Goal: Task Accomplishment & Management: Use online tool/utility

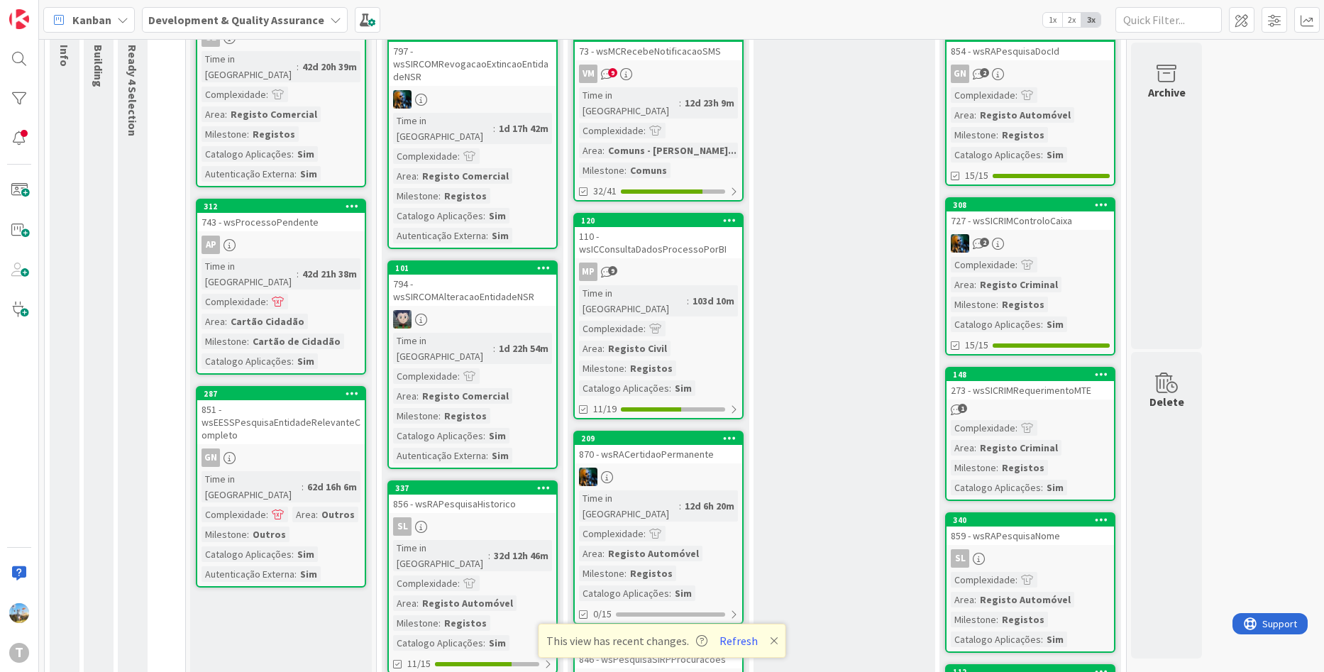
click at [1059, 409] on div "1" at bounding box center [1029, 410] width 167 height 12
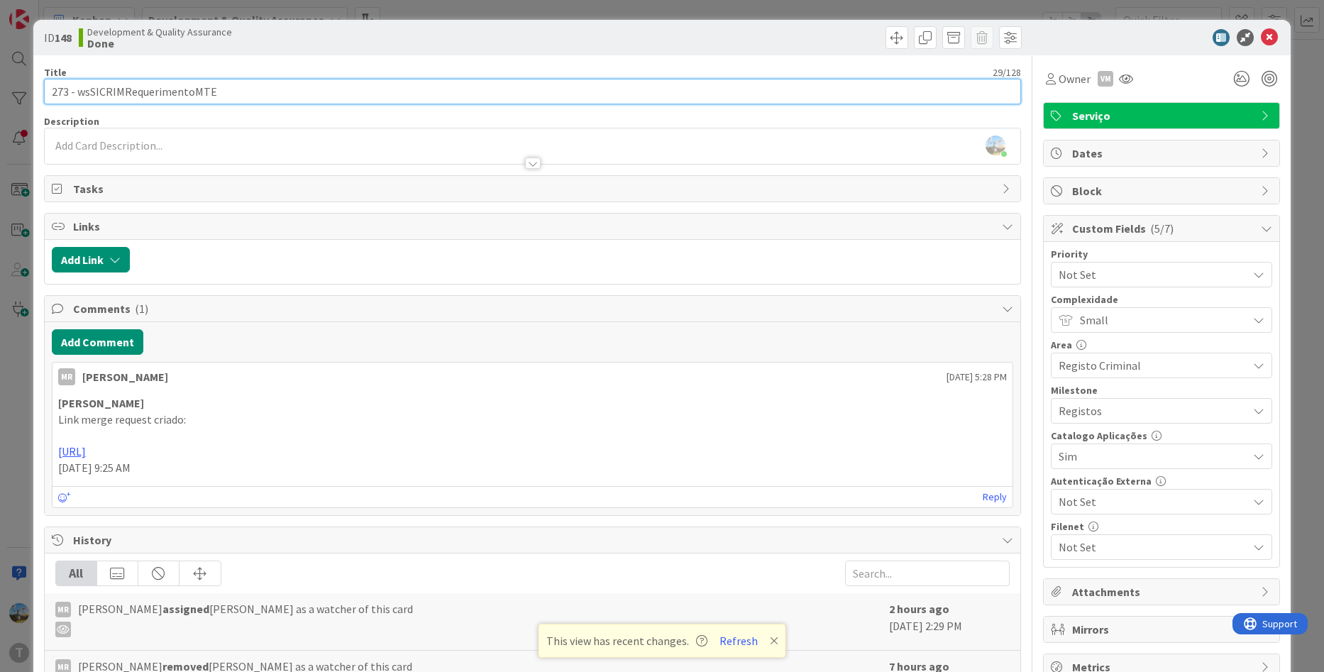
drag, startPoint x: 247, startPoint y: 91, endPoint x: 79, endPoint y: 97, distance: 167.6
click at [79, 97] on input "273 - wsSICRIMRequerimentoMTE" at bounding box center [533, 92] width 978 height 26
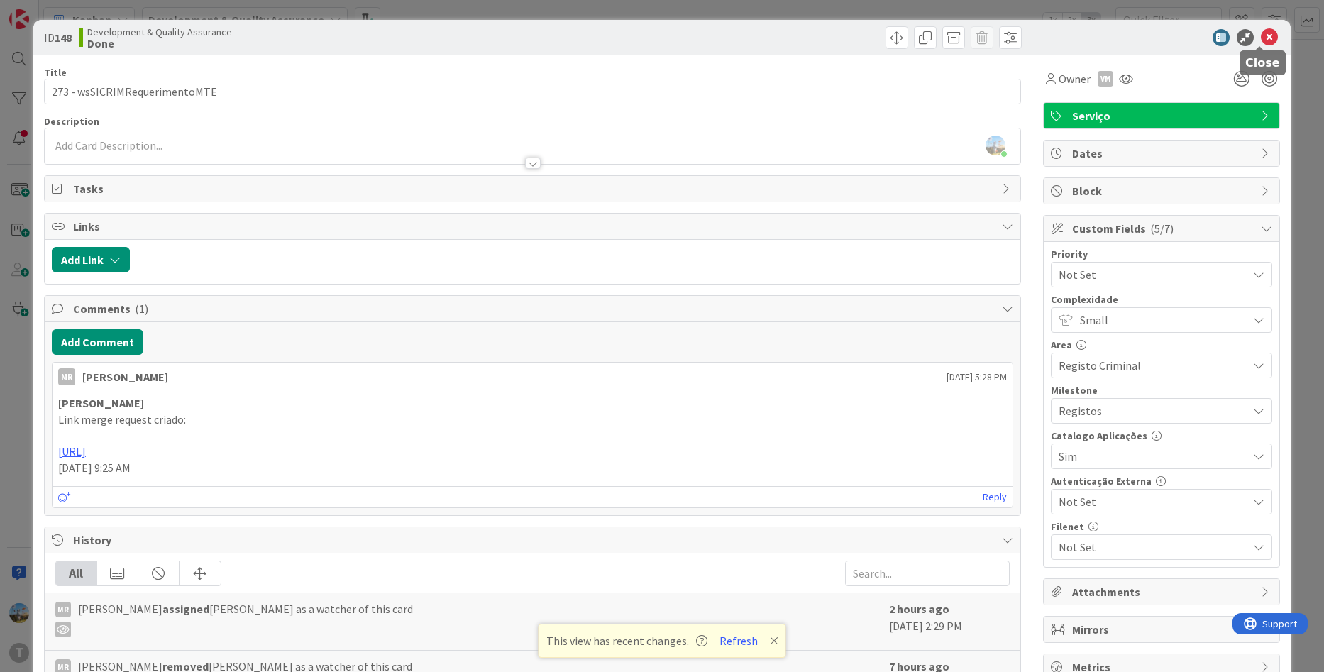
click at [1263, 40] on icon at bounding box center [1269, 37] width 17 height 17
